Goal: Task Accomplishment & Management: Use online tool/utility

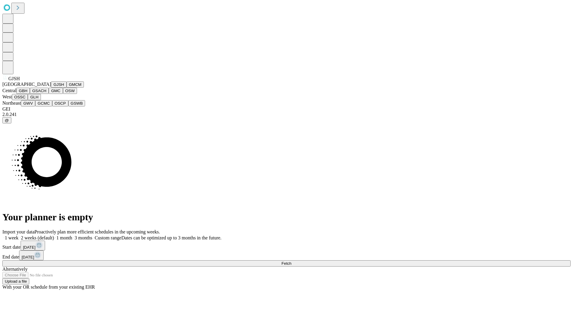
click at [51, 88] on button "GJSH" at bounding box center [59, 84] width 16 height 6
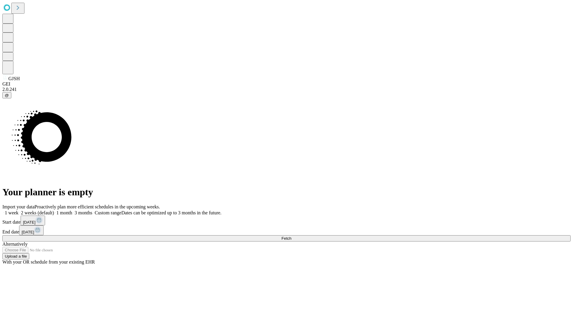
click at [18, 210] on label "1 week" at bounding box center [10, 212] width 16 height 5
click at [291, 236] on span "Fetch" at bounding box center [286, 238] width 10 height 4
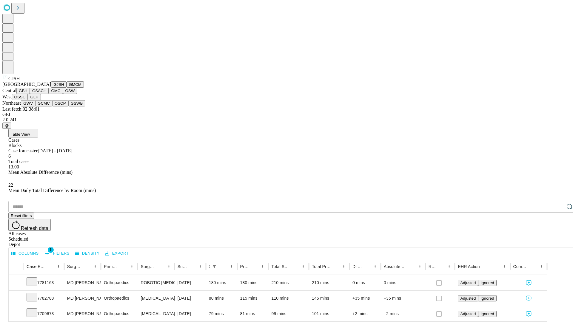
click at [67, 88] on button "GMCM" at bounding box center [75, 84] width 17 height 6
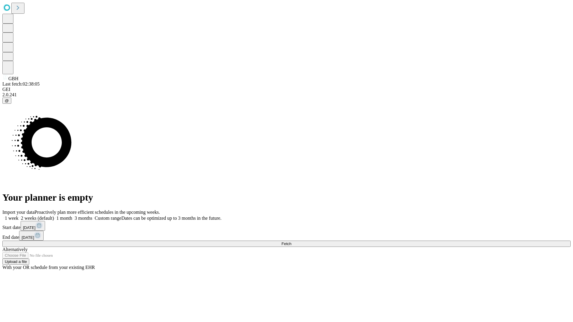
click at [18, 216] on label "1 week" at bounding box center [10, 218] width 16 height 5
click at [291, 242] on span "Fetch" at bounding box center [286, 244] width 10 height 4
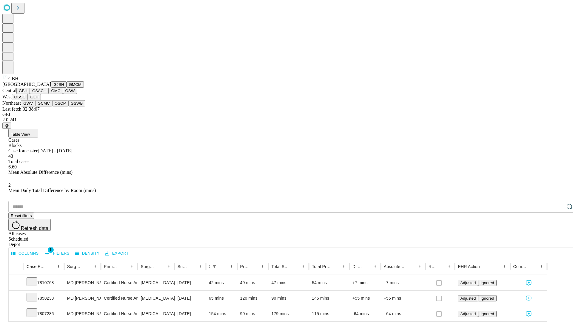
click at [46, 94] on button "GSACH" at bounding box center [39, 91] width 19 height 6
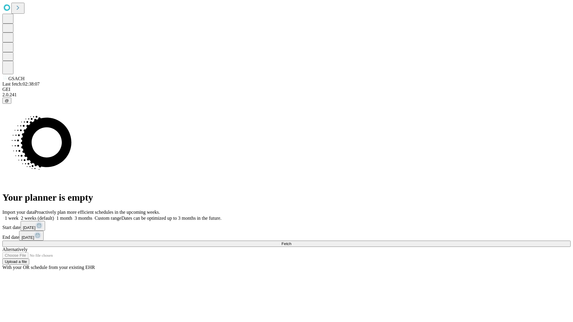
click at [18, 216] on label "1 week" at bounding box center [10, 218] width 16 height 5
click at [291, 242] on span "Fetch" at bounding box center [286, 244] width 10 height 4
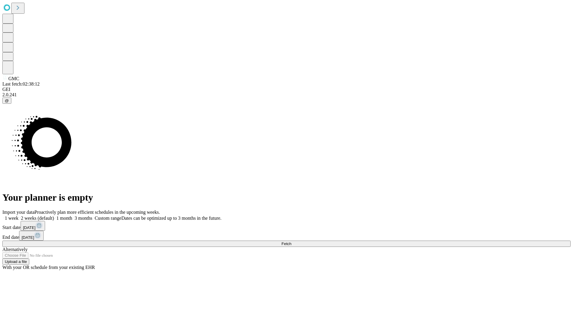
click at [18, 216] on label "1 week" at bounding box center [10, 218] width 16 height 5
click at [291, 242] on span "Fetch" at bounding box center [286, 244] width 10 height 4
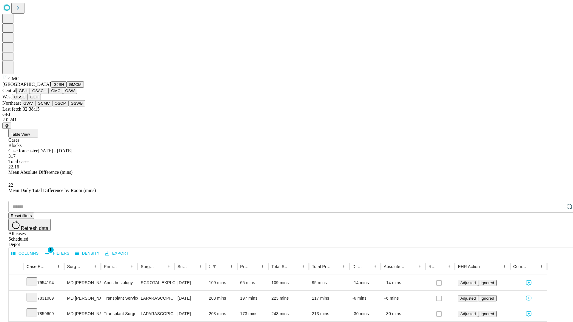
click at [63, 94] on button "OSW" at bounding box center [70, 91] width 14 height 6
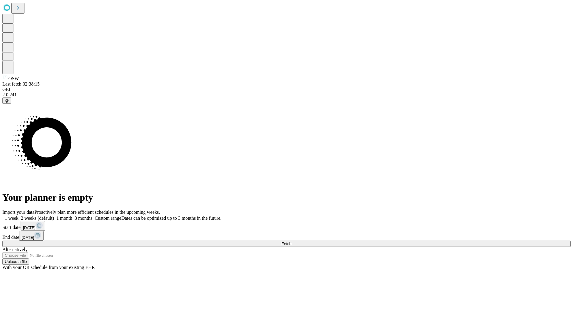
click at [18, 216] on label "1 week" at bounding box center [10, 218] width 16 height 5
click at [291, 242] on span "Fetch" at bounding box center [286, 244] width 10 height 4
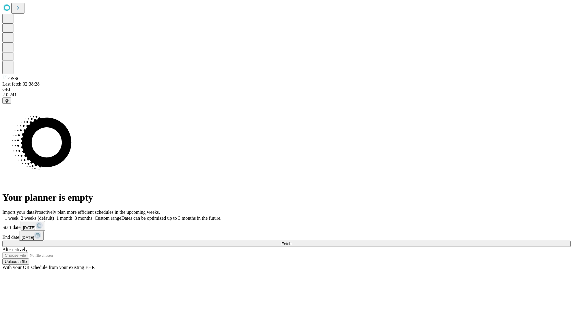
click at [18, 216] on label "1 week" at bounding box center [10, 218] width 16 height 5
click at [291, 242] on span "Fetch" at bounding box center [286, 244] width 10 height 4
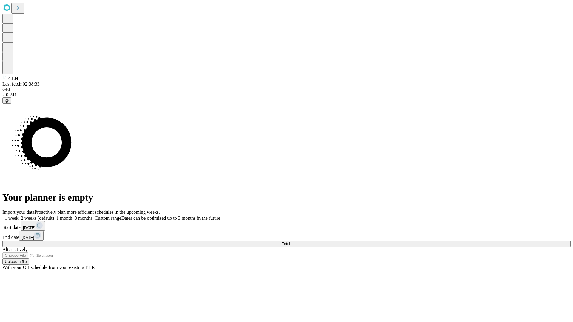
click at [291, 242] on span "Fetch" at bounding box center [286, 244] width 10 height 4
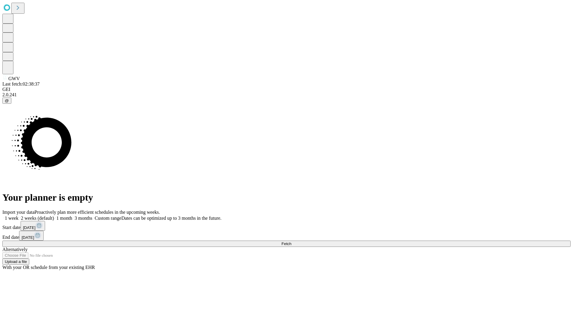
click at [18, 216] on label "1 week" at bounding box center [10, 218] width 16 height 5
click at [291, 242] on span "Fetch" at bounding box center [286, 244] width 10 height 4
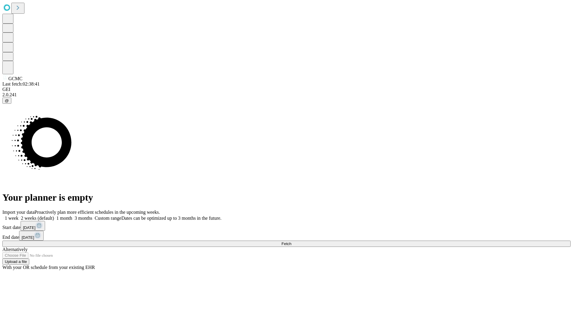
click at [18, 216] on label "1 week" at bounding box center [10, 218] width 16 height 5
click at [291, 242] on span "Fetch" at bounding box center [286, 244] width 10 height 4
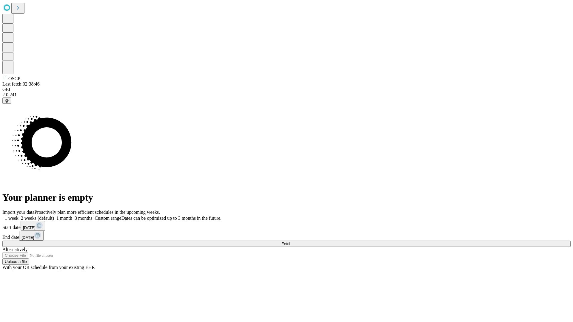
click at [18, 216] on label "1 week" at bounding box center [10, 218] width 16 height 5
click at [291, 242] on span "Fetch" at bounding box center [286, 244] width 10 height 4
